Goal: Entertainment & Leisure: Browse casually

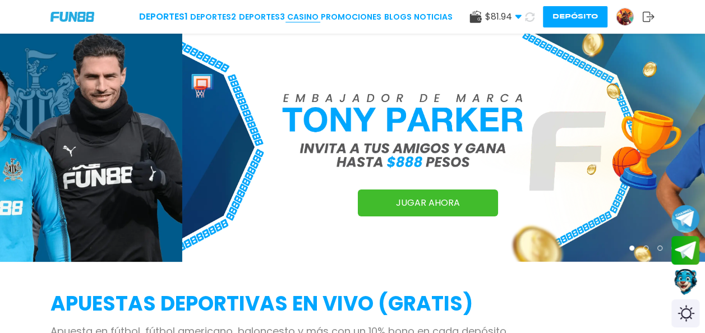
click at [312, 19] on link "CASINO" at bounding box center [302, 17] width 31 height 12
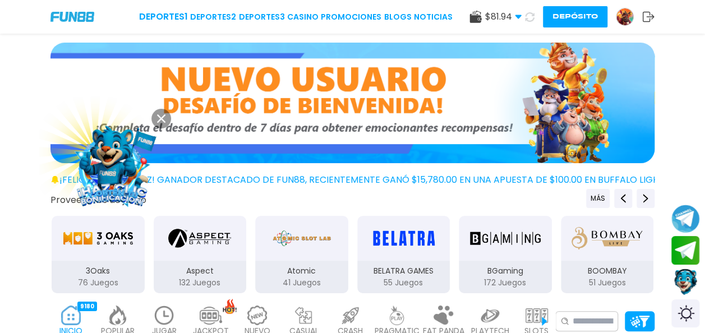
click at [163, 311] on img at bounding box center [164, 316] width 22 height 20
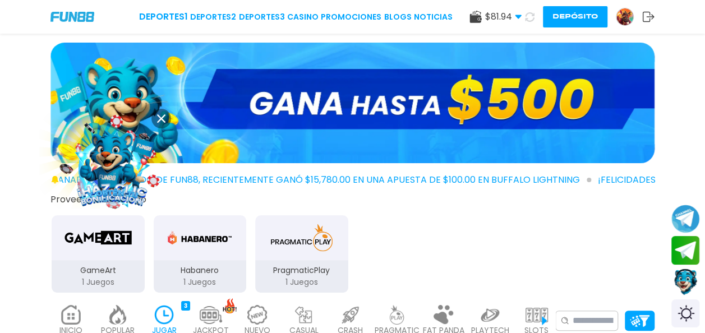
scroll to position [291, 0]
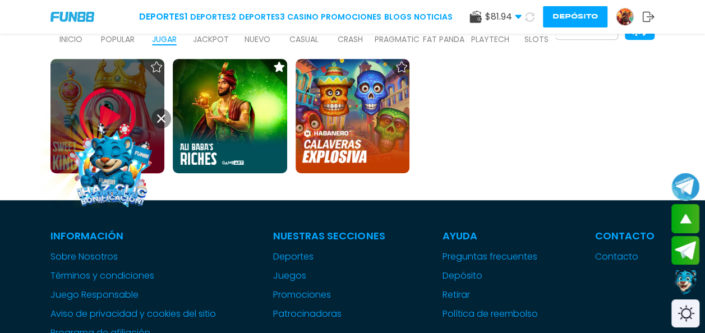
click at [70, 101] on div at bounding box center [107, 116] width 114 height 114
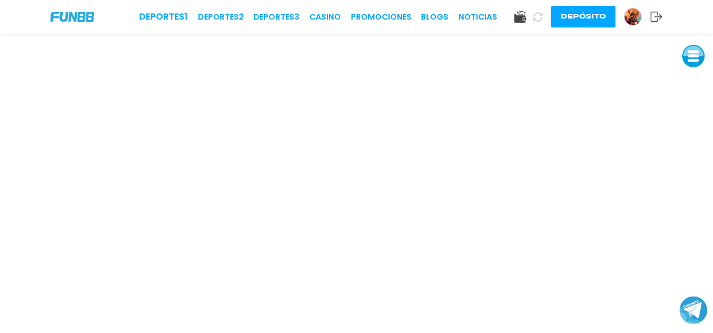
click at [639, 18] on img at bounding box center [633, 16] width 17 height 17
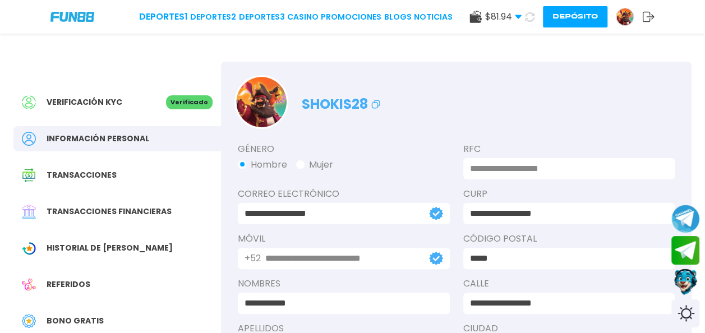
click at [64, 327] on div "Bono Gratis" at bounding box center [116, 320] width 207 height 25
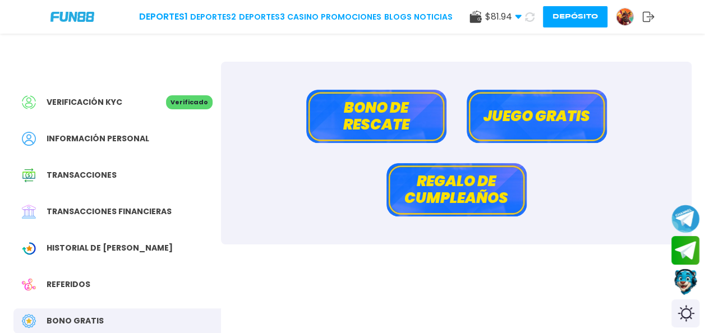
click at [392, 128] on button "Bono de rescate" at bounding box center [376, 116] width 140 height 53
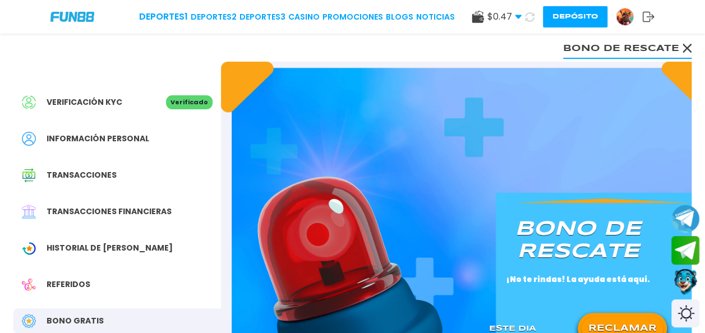
click at [614, 324] on button "RECLAMAR" at bounding box center [621, 329] width 81 height 24
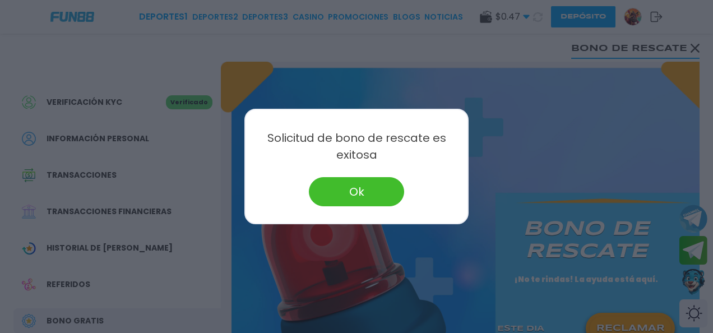
click at [383, 187] on button "Ok" at bounding box center [356, 191] width 95 height 29
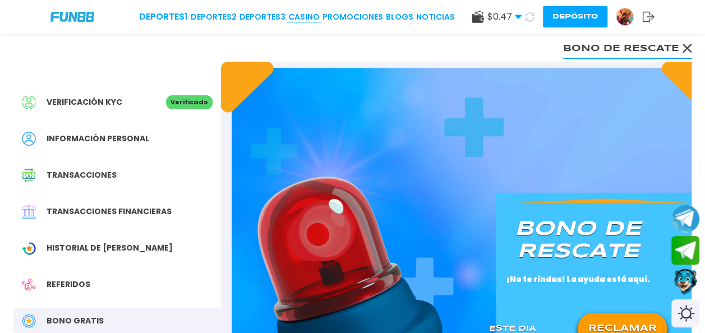
click at [300, 15] on link "CASINO" at bounding box center [303, 17] width 31 height 12
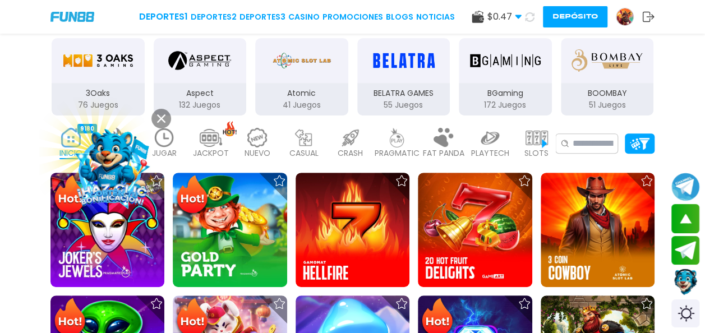
scroll to position [182, 0]
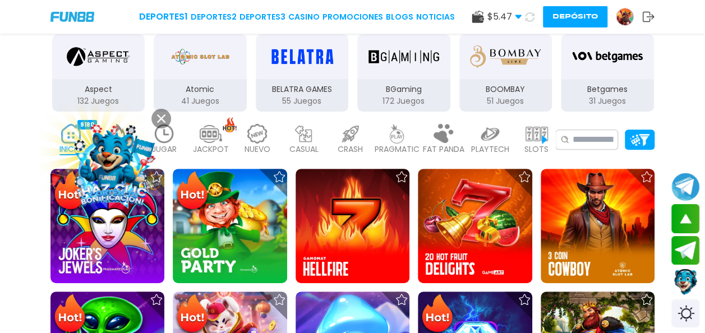
click at [174, 144] on p "JUGAR" at bounding box center [164, 150] width 25 height 12
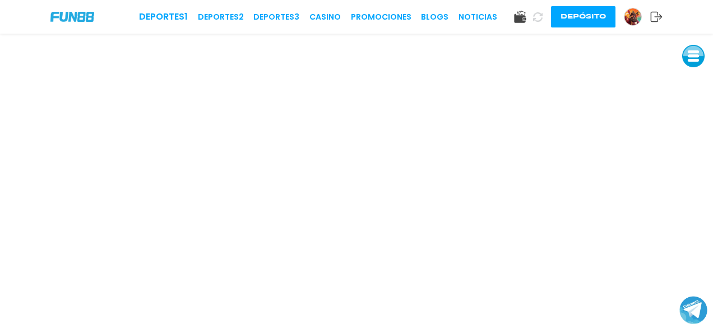
click at [584, 18] on button "Depósito" at bounding box center [583, 16] width 64 height 21
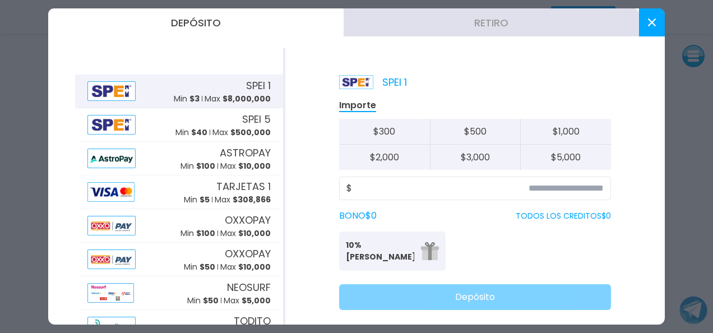
click at [651, 21] on use at bounding box center [652, 22] width 8 height 8
